Goal: Navigation & Orientation: Find specific page/section

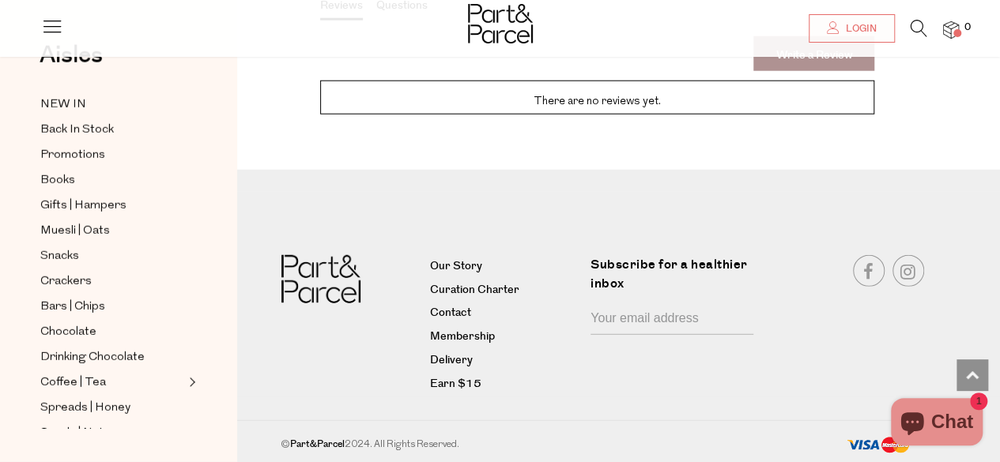
scroll to position [1996, 0]
drag, startPoint x: 1011, startPoint y: 428, endPoint x: 630, endPoint y: 412, distance: 381.4
click at [630, 412] on div "Our Story Curation Charter Contact Membership Delivery Earn $15 Subscribe for a…" at bounding box center [500, 326] width 1000 height 189
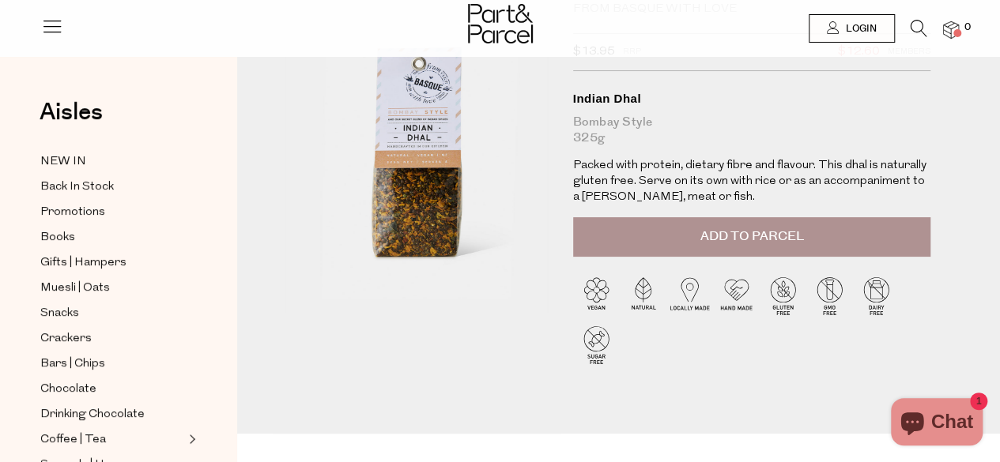
scroll to position [0, 0]
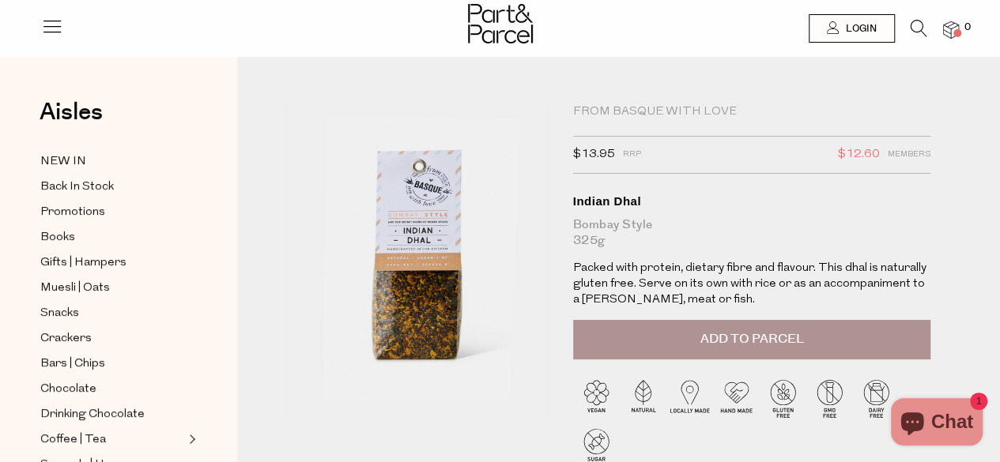
click at [493, 15] on img at bounding box center [500, 24] width 65 height 40
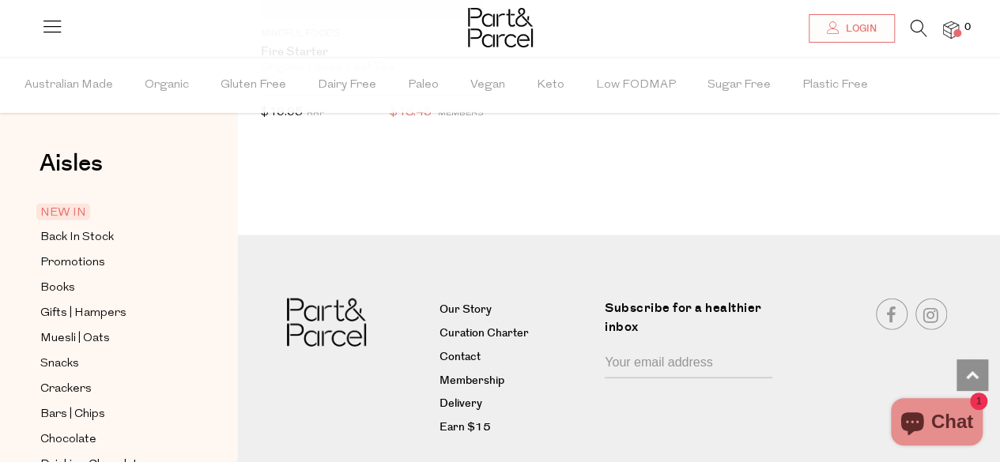
scroll to position [4727, 0]
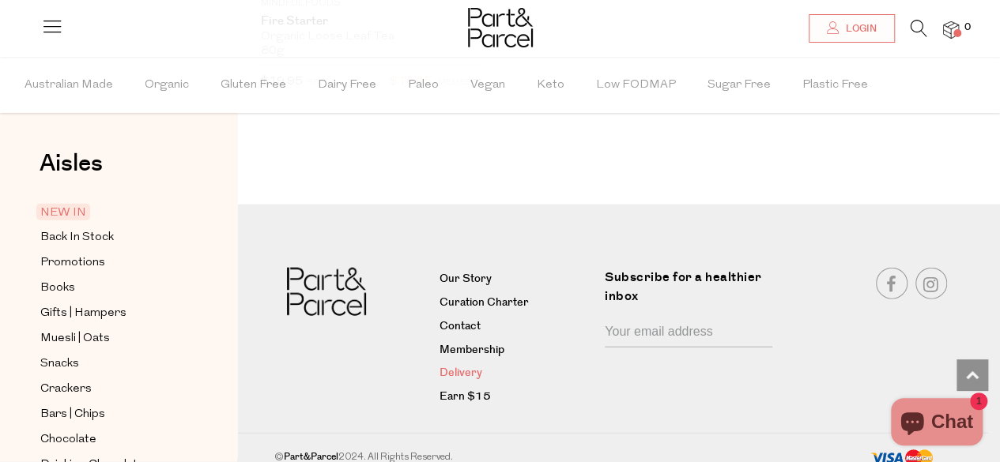
click at [464, 364] on link "Delivery" at bounding box center [516, 373] width 153 height 19
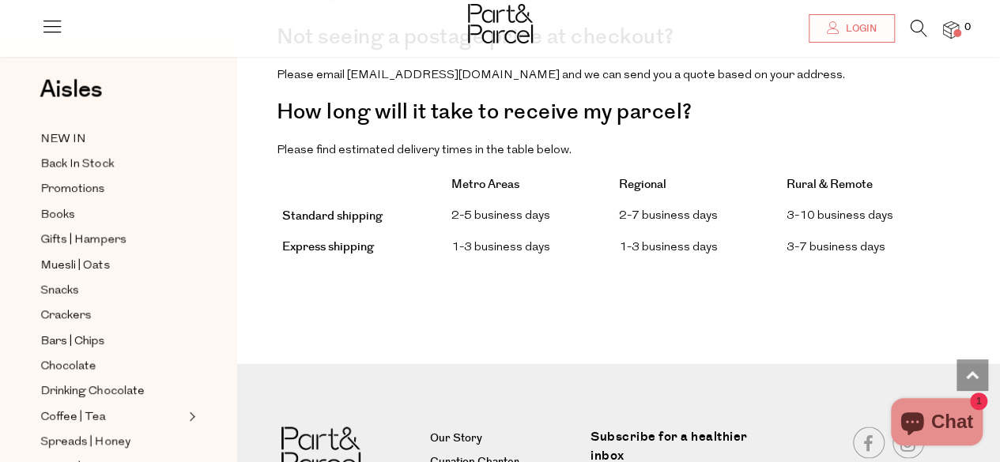
scroll to position [1354, 0]
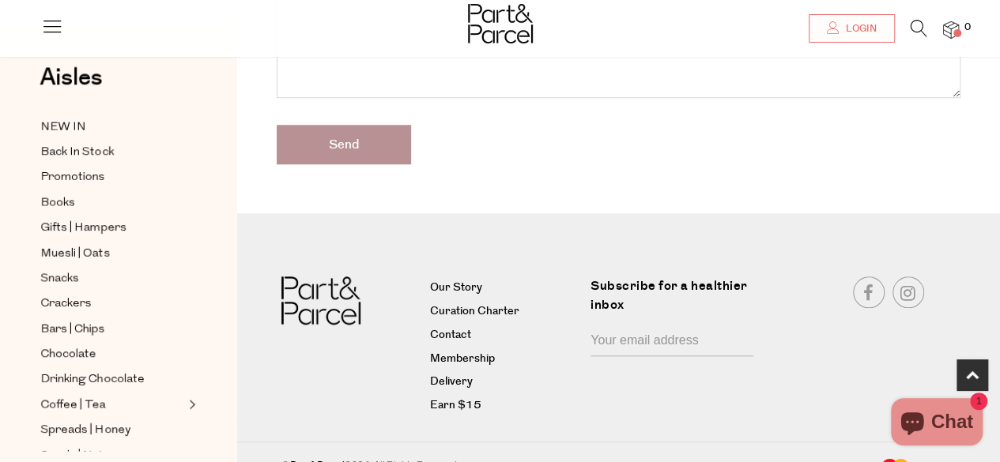
scroll to position [670, 0]
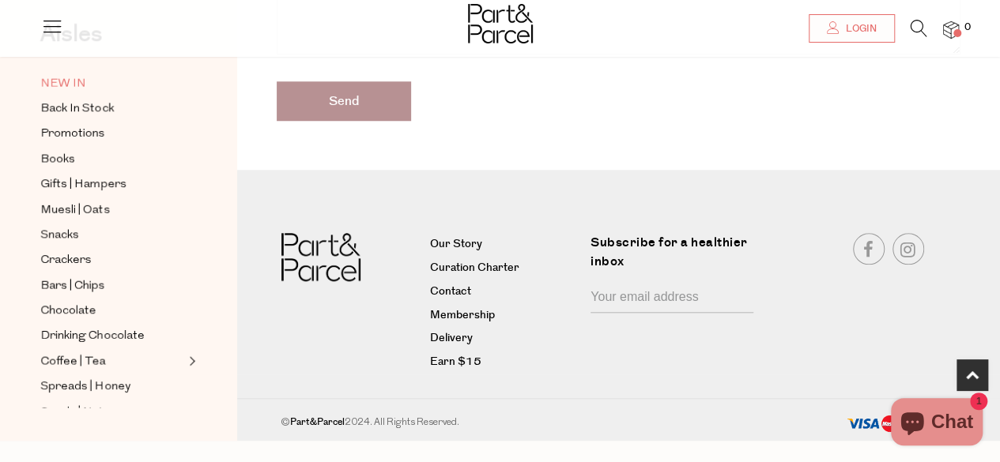
click at [67, 80] on span "NEW IN" at bounding box center [63, 83] width 46 height 19
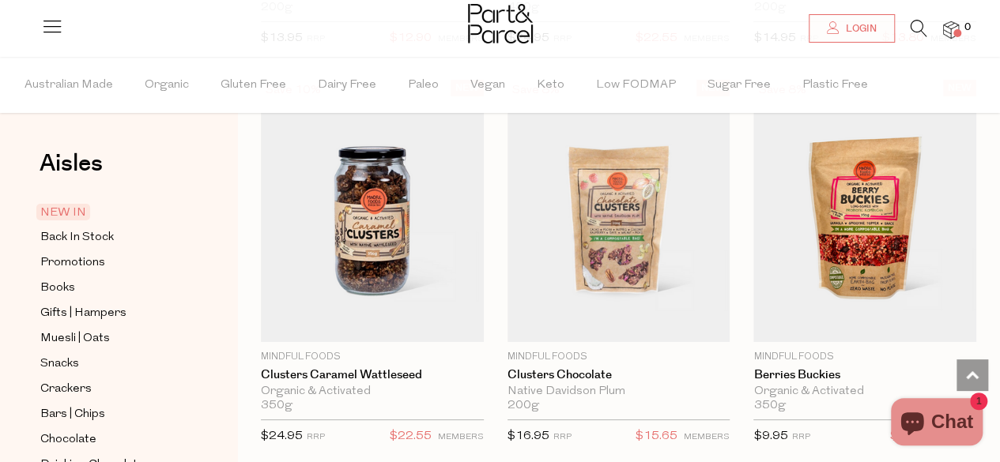
scroll to position [3034, 0]
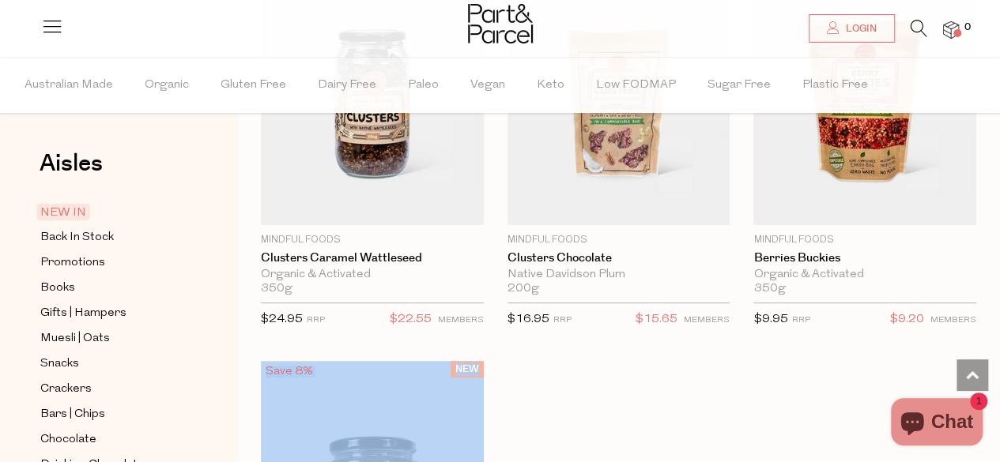
drag, startPoint x: 987, startPoint y: 361, endPoint x: 1011, endPoint y: 358, distance: 24.7
